Goal: Task Accomplishment & Management: Manage account settings

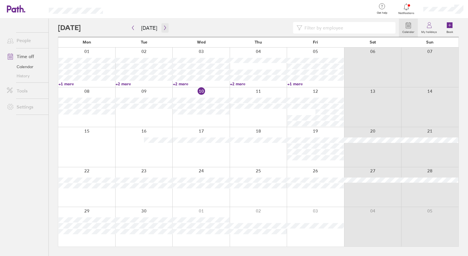
click at [165, 24] on button "button" at bounding box center [164, 27] width 7 height 9
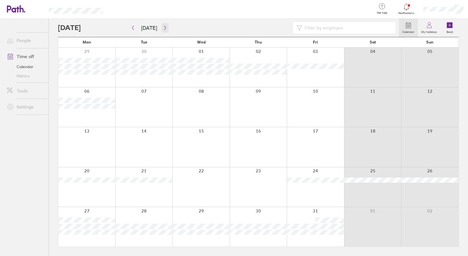
click at [165, 26] on icon "button" at bounding box center [165, 28] width 4 height 5
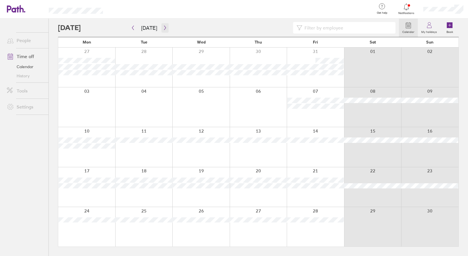
click at [163, 27] on icon "button" at bounding box center [165, 28] width 4 height 5
